Goal: Task Accomplishment & Management: Manage account settings

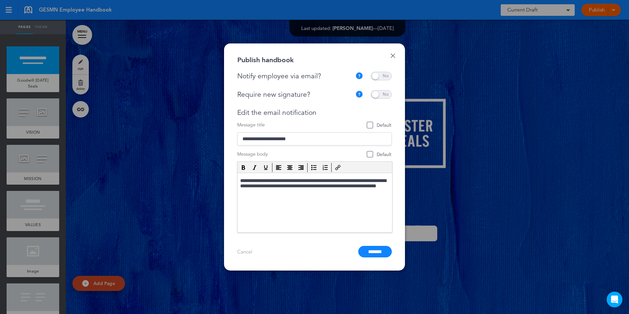
click at [373, 76] on span at bounding box center [381, 76] width 21 height 9
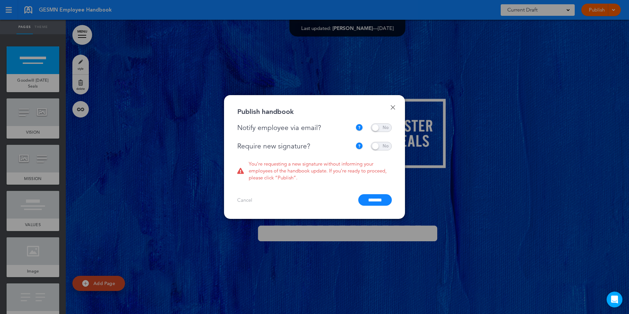
click at [375, 146] on span at bounding box center [381, 146] width 21 height 9
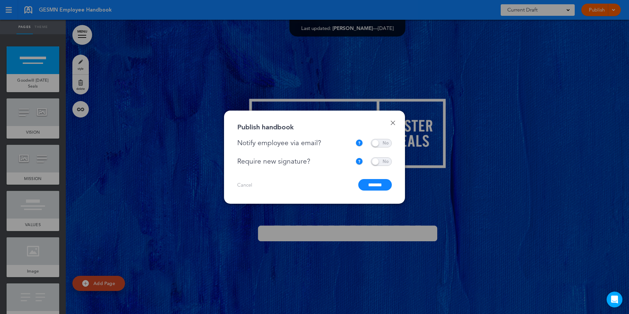
click at [372, 185] on input "*******" at bounding box center [375, 185] width 34 height 12
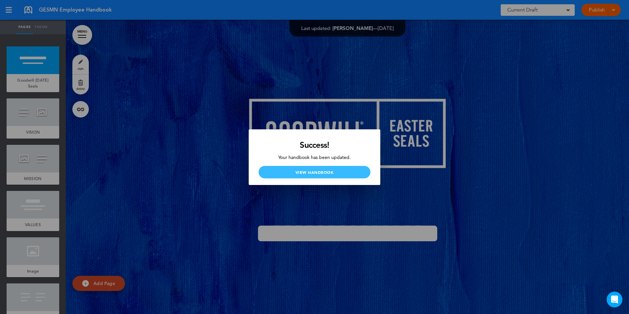
click at [316, 172] on link "View Handbook" at bounding box center [314, 172] width 112 height 12
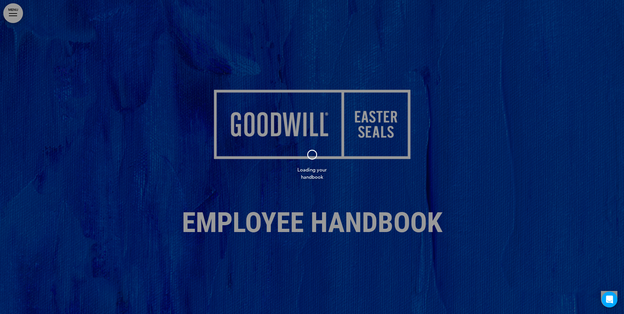
click at [15, 12] on div at bounding box center [312, 157] width 624 height 314
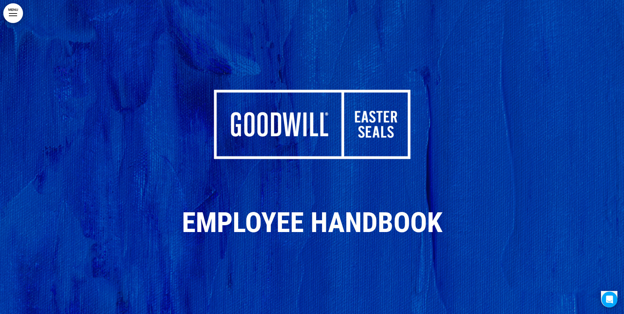
click at [11, 10] on link "MENU" at bounding box center [13, 13] width 20 height 20
